Goal: Transaction & Acquisition: Purchase product/service

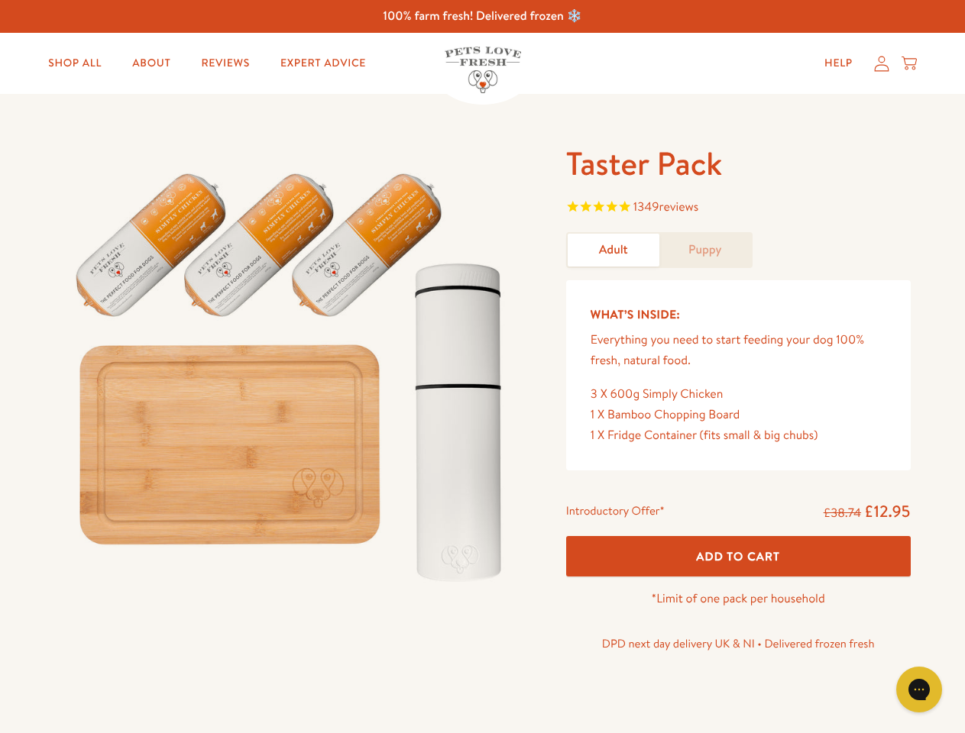
click at [482, 367] on img at bounding box center [292, 370] width 474 height 455
click at [738, 209] on span "1349 reviews" at bounding box center [738, 208] width 344 height 23
click at [919, 690] on icon "Gorgias live chat" at bounding box center [918, 689] width 15 height 15
